Goal: Find specific page/section

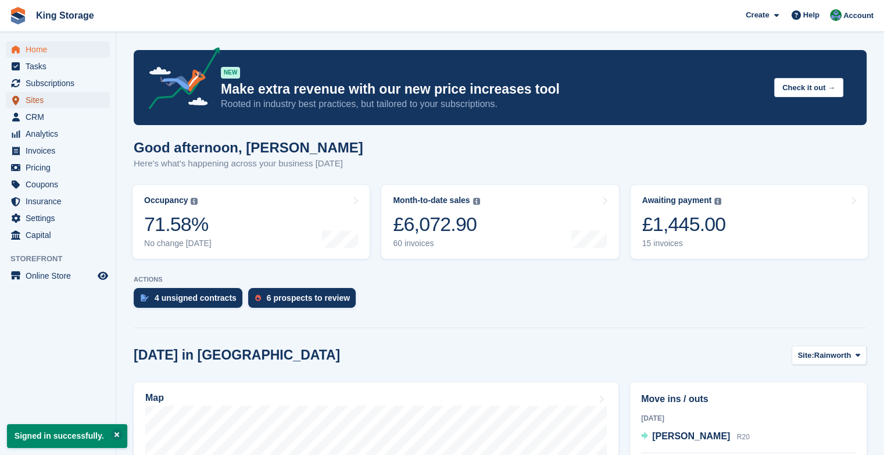
click at [22, 101] on span "menu" at bounding box center [16, 100] width 14 height 14
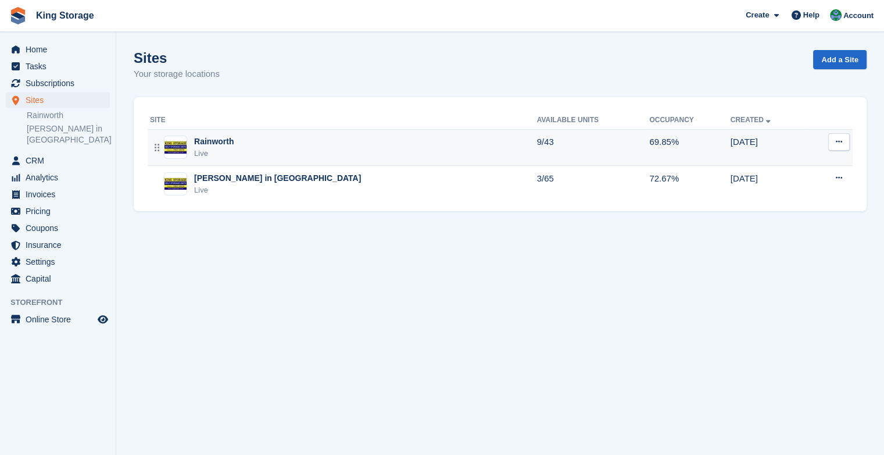
click at [176, 149] on img at bounding box center [175, 147] width 22 height 12
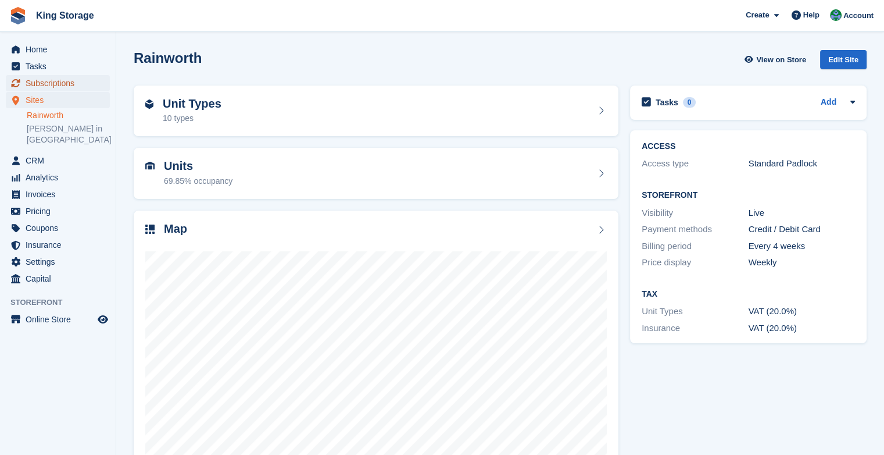
click at [44, 87] on span "Subscriptions" at bounding box center [61, 83] width 70 height 16
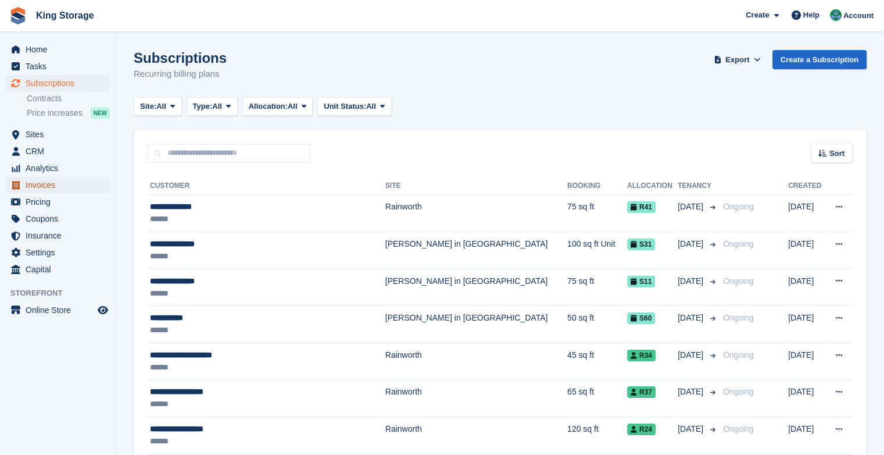
click at [45, 181] on span "Invoices" at bounding box center [61, 185] width 70 height 16
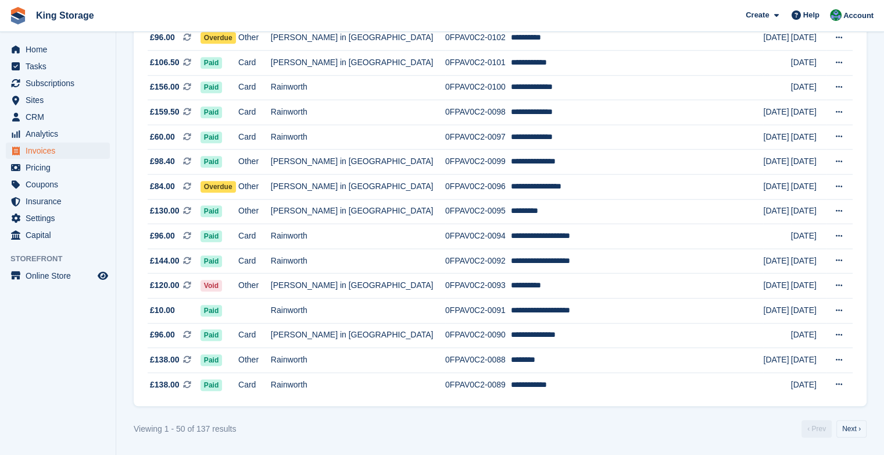
scroll to position [1042, 0]
